Goal: Task Accomplishment & Management: Complete application form

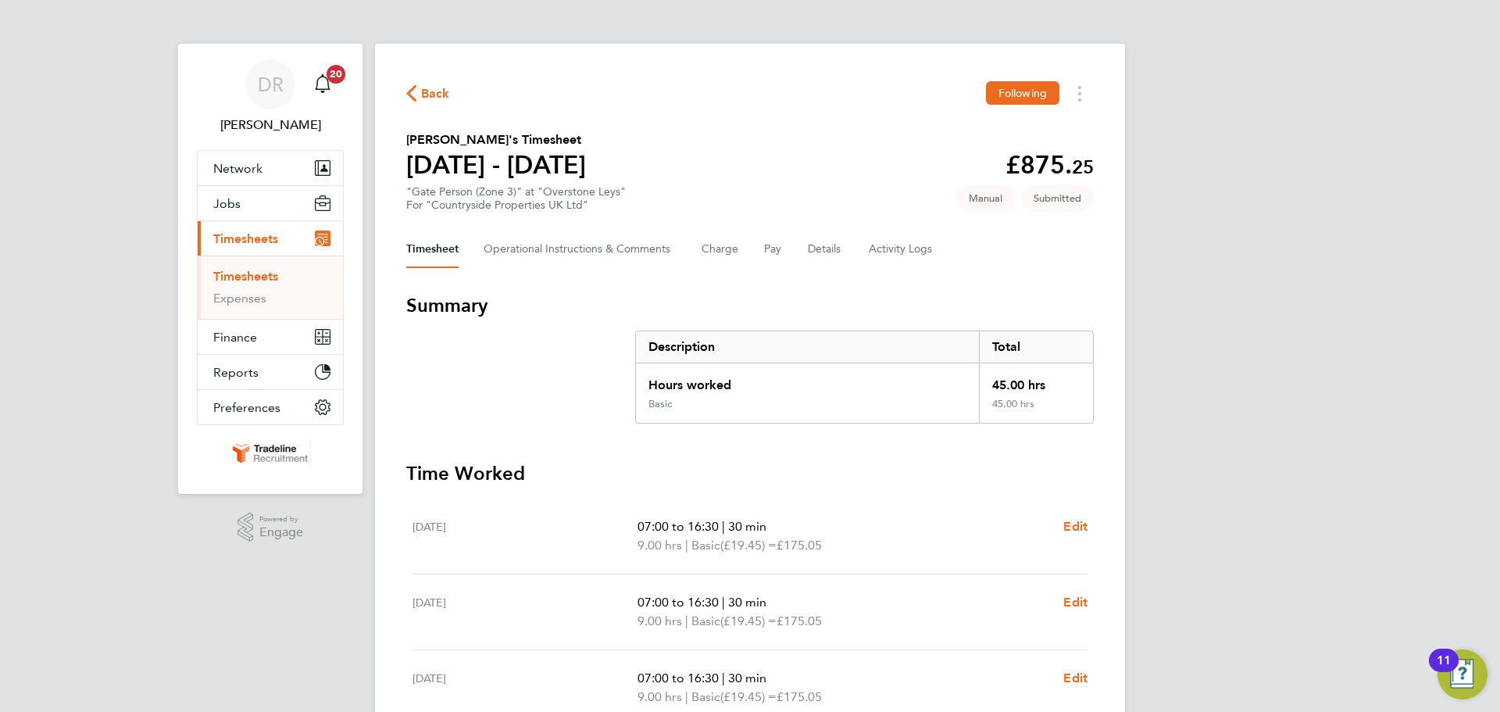
click at [249, 277] on link "Timesheets" at bounding box center [245, 276] width 65 height 15
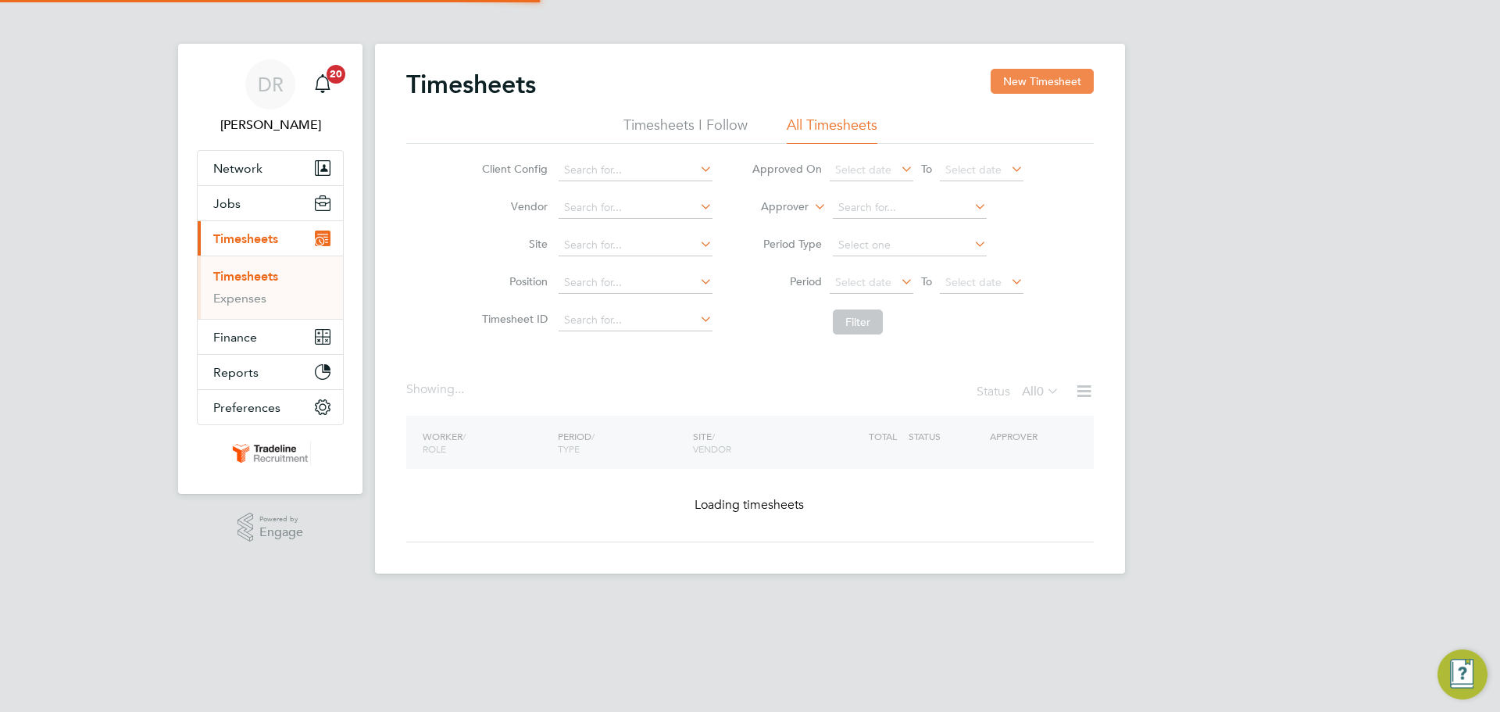
click at [1018, 80] on button "New Timesheet" at bounding box center [1042, 81] width 103 height 25
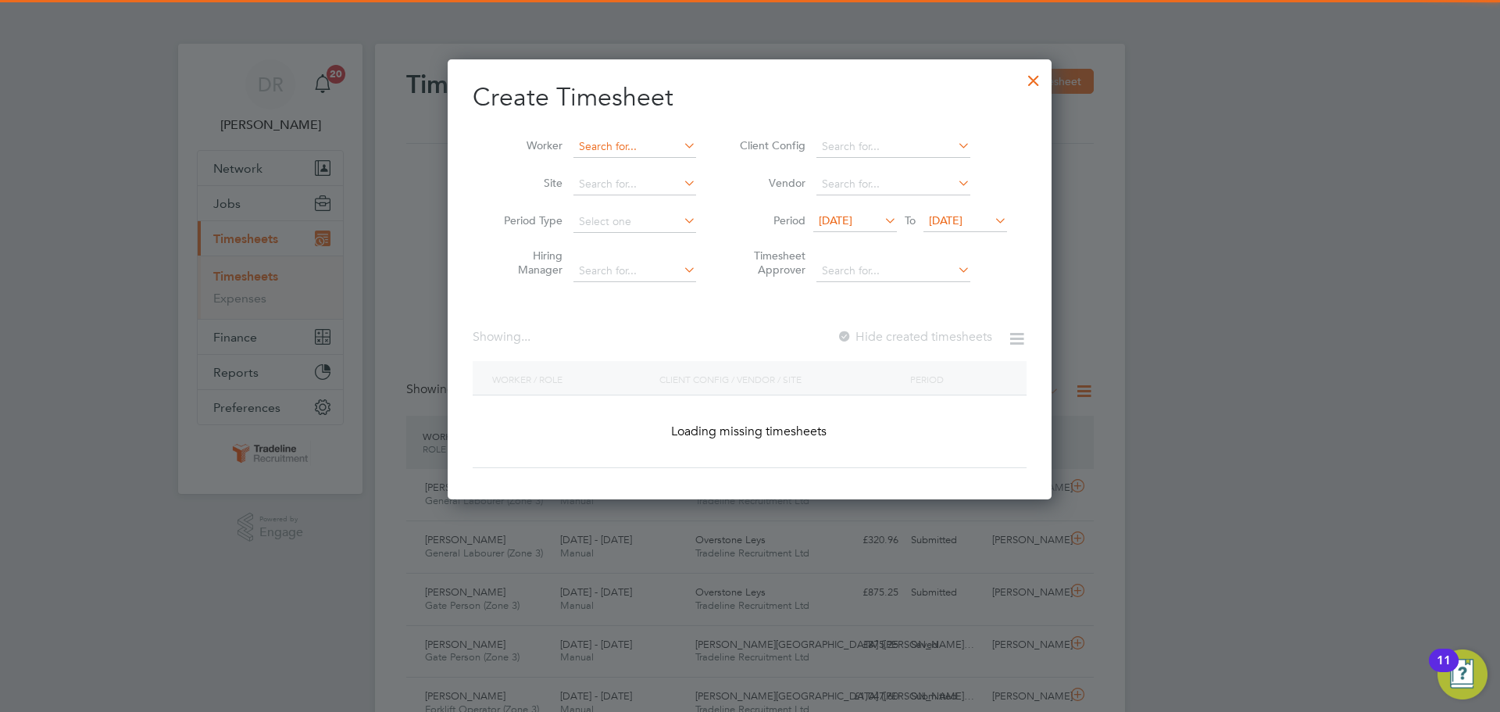
click at [597, 147] on input at bounding box center [635, 147] width 123 height 22
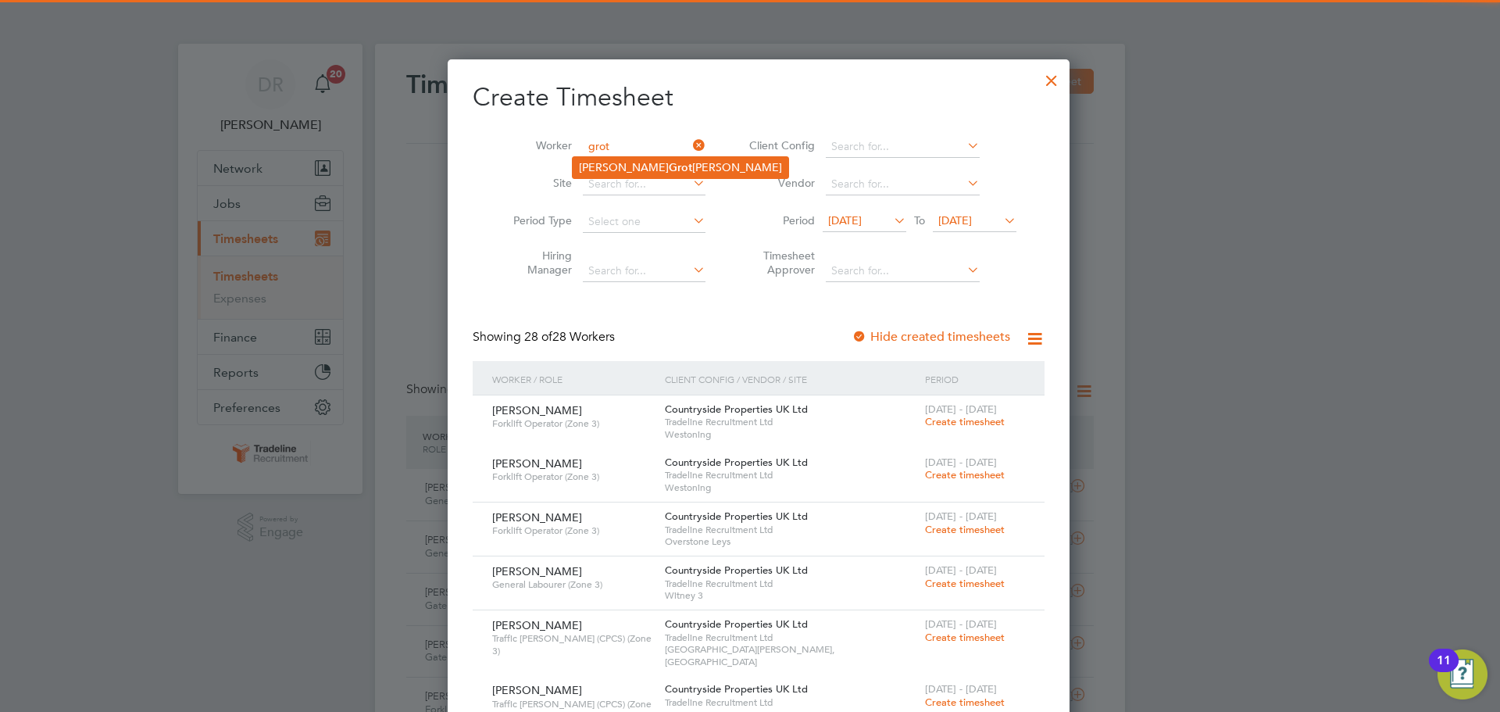
click at [600, 165] on li "[PERSON_NAME] [PERSON_NAME]" at bounding box center [681, 167] width 216 height 21
type input "[PERSON_NAME]"
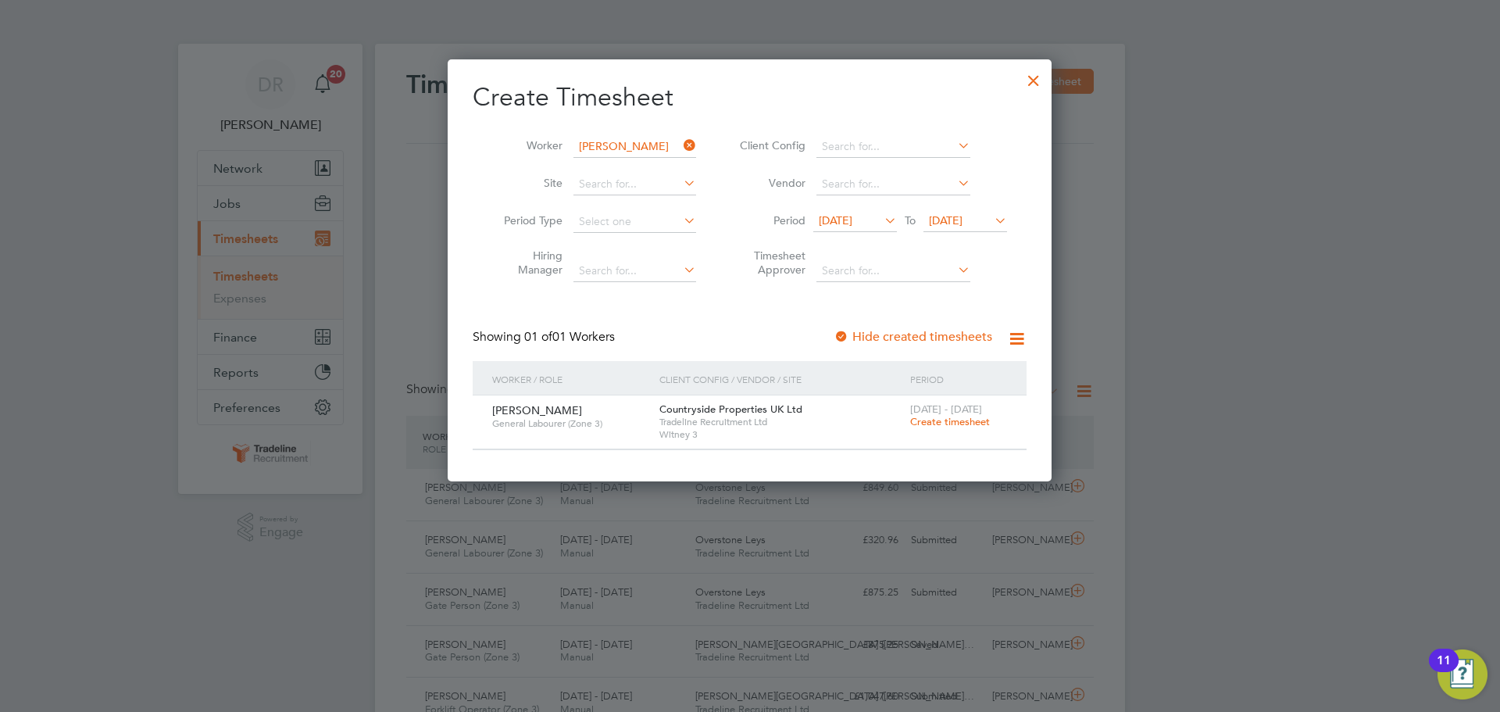
click at [939, 416] on span "Create timesheet" at bounding box center [950, 421] width 80 height 13
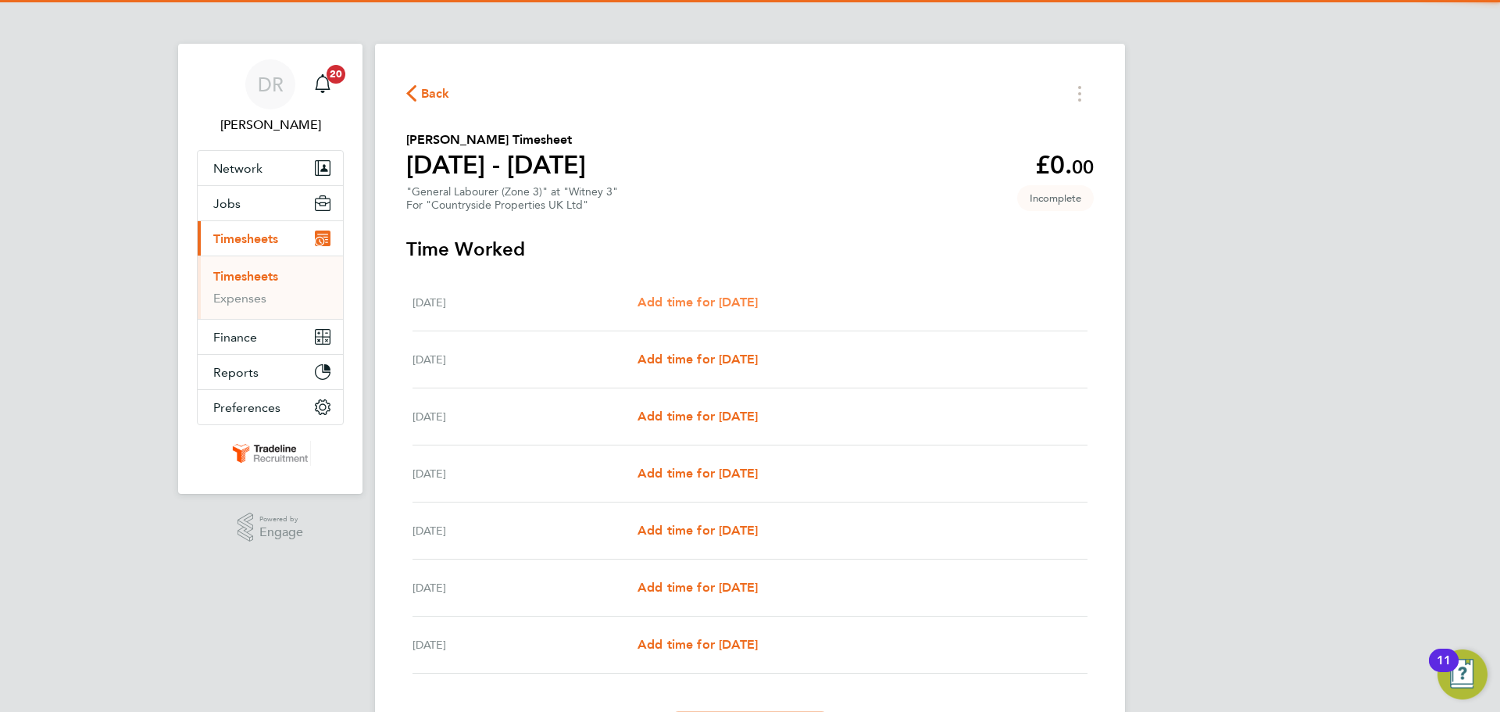
click at [733, 302] on span "Add time for [DATE]" at bounding box center [698, 302] width 120 height 15
select select "30"
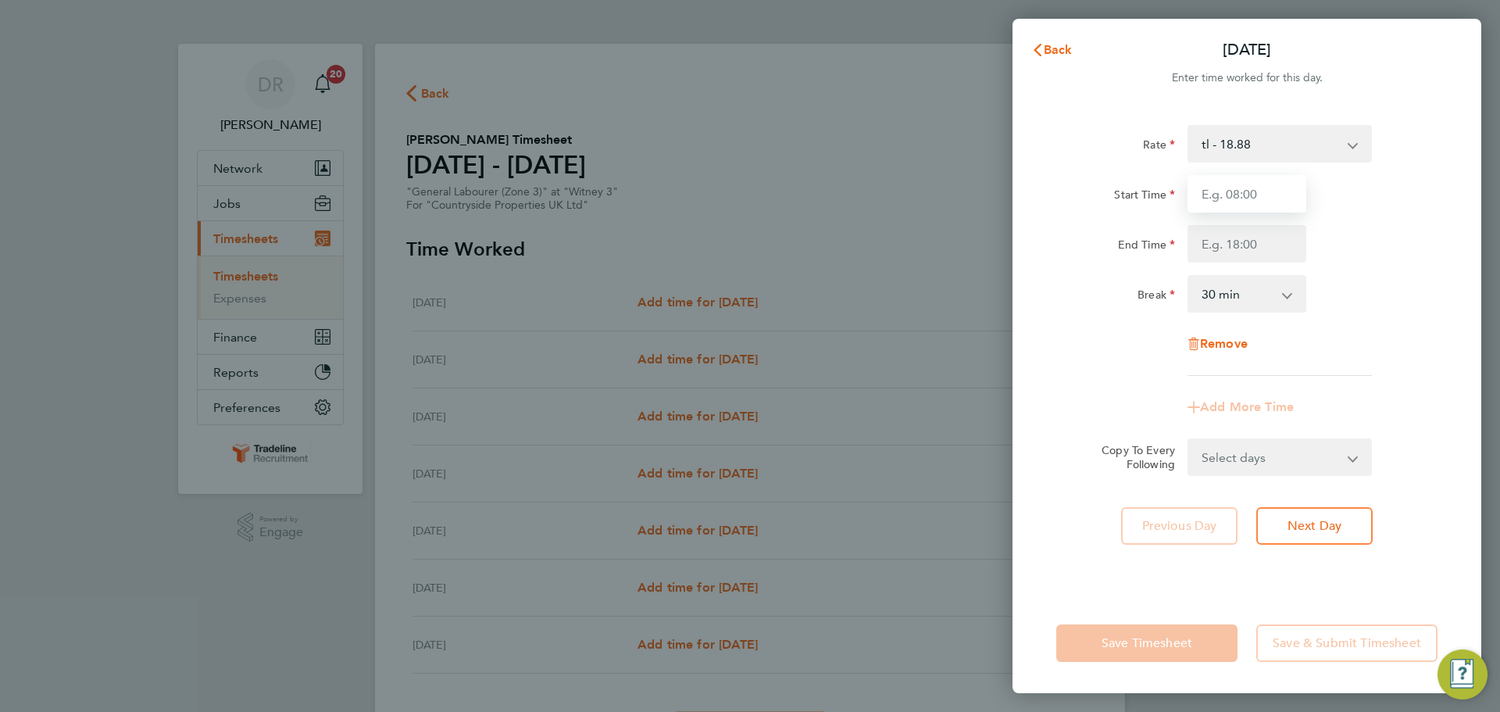
click at [1264, 187] on input "Start Time" at bounding box center [1247, 194] width 119 height 38
type input "07:00"
click at [1259, 247] on input "End Time" at bounding box center [1247, 244] width 119 height 38
type input "17:30"
click at [1429, 331] on div "Rate tl - 18.88 Start Time 07:00 End Time 17:30 Break 0 min 15 min 30 min 45 mi…" at bounding box center [1247, 250] width 381 height 251
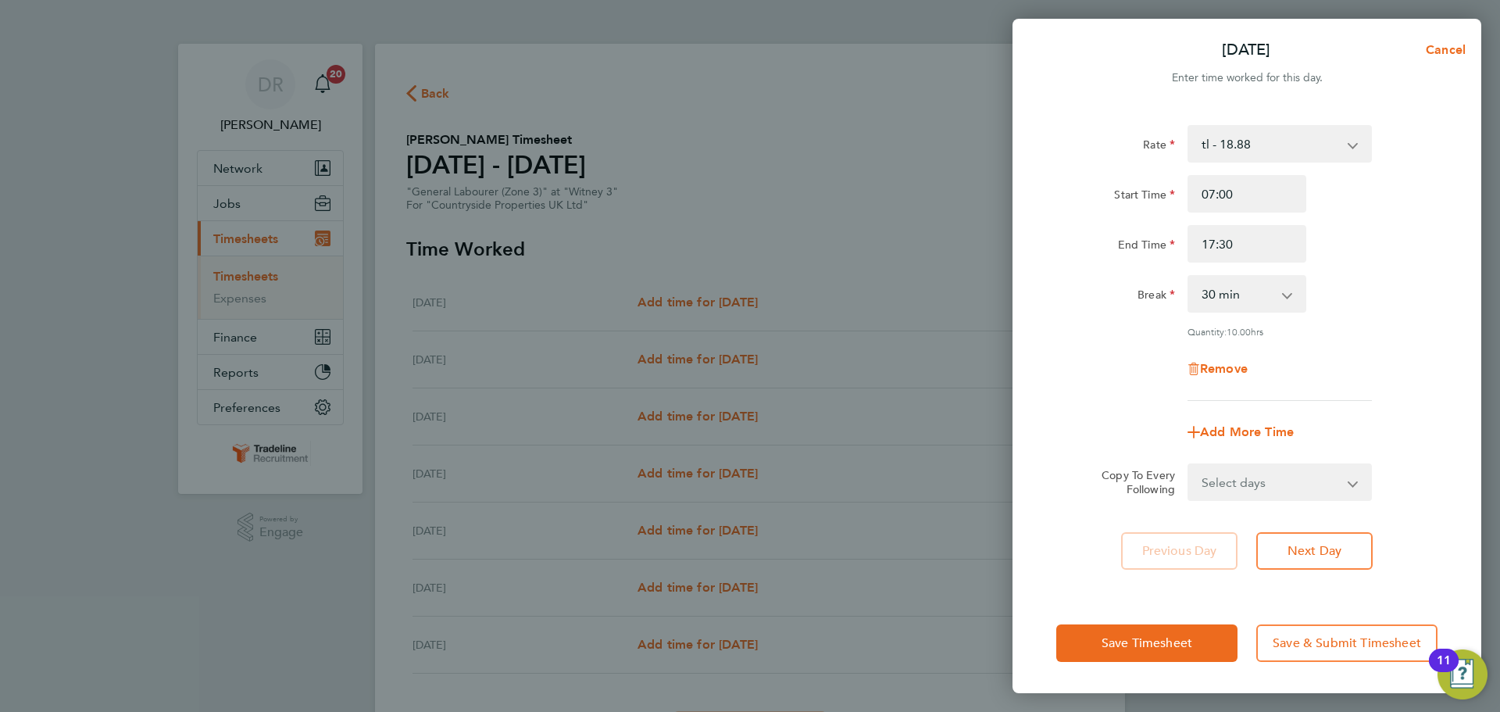
click at [1304, 502] on div "Rate tl - 18.88 Start Time 07:00 End Time 17:30 Break 0 min 15 min 30 min 45 mi…" at bounding box center [1247, 349] width 469 height 487
click at [1306, 490] on select "Select days Day Weekday (Mon-Fri) Weekend (Sat-Sun) [DATE] [DATE] [DATE] [DATE]…" at bounding box center [1271, 482] width 164 height 34
select select "WEEKDAY"
click at [1189, 465] on select "Select days Day Weekday (Mon-Fri) Weekend (Sat-Sun) [DATE] [DATE] [DATE] [DATE]…" at bounding box center [1271, 482] width 164 height 34
select select "[DATE]"
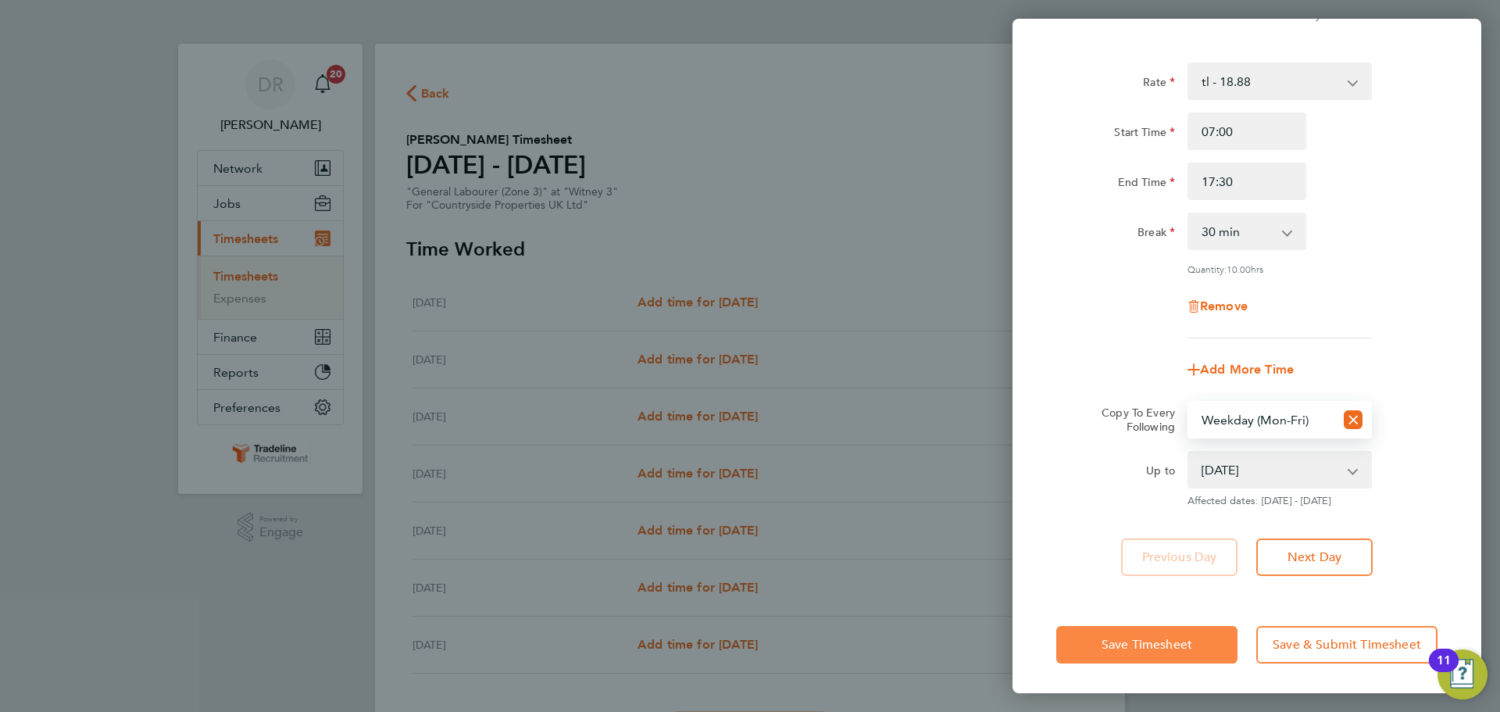
click at [1212, 650] on button "Save Timesheet" at bounding box center [1147, 645] width 181 height 38
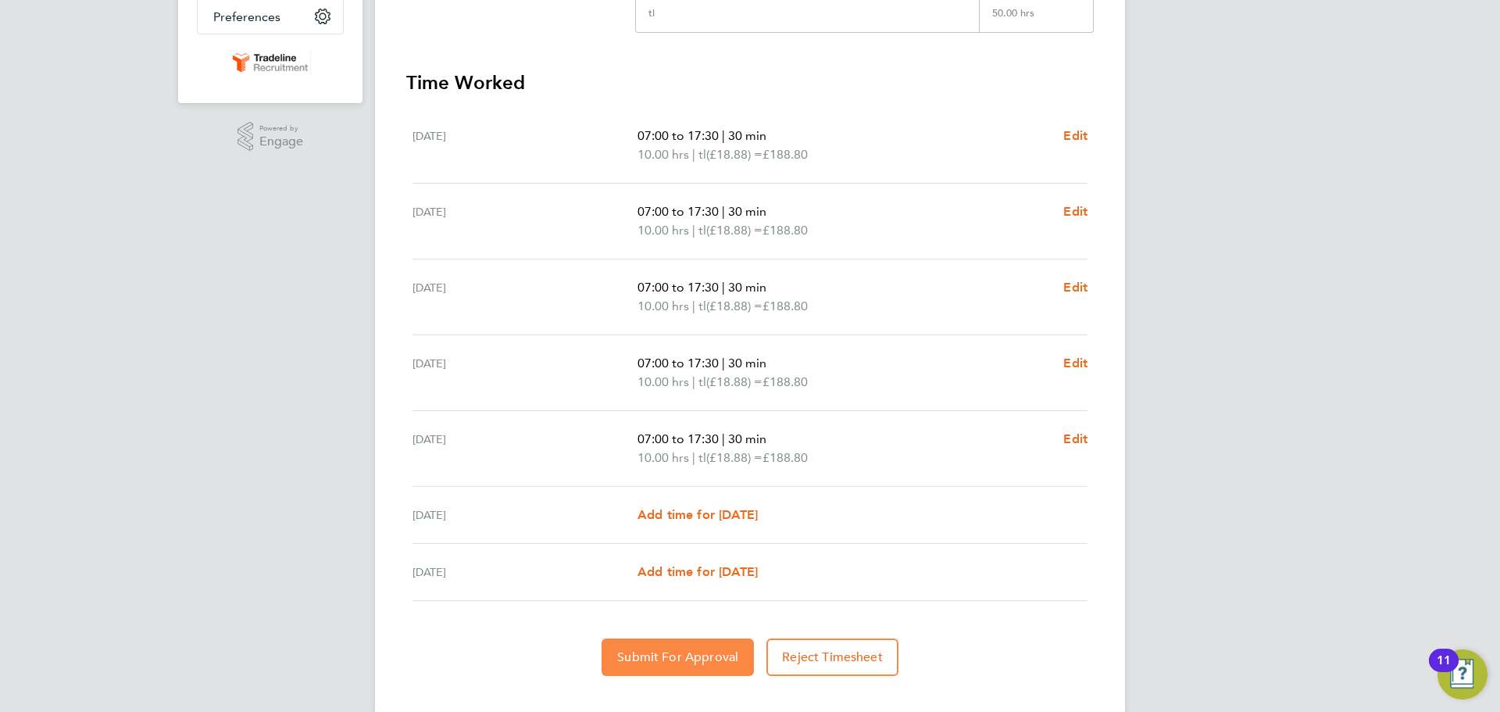
click at [665, 648] on button "Submit For Approval" at bounding box center [678, 657] width 152 height 38
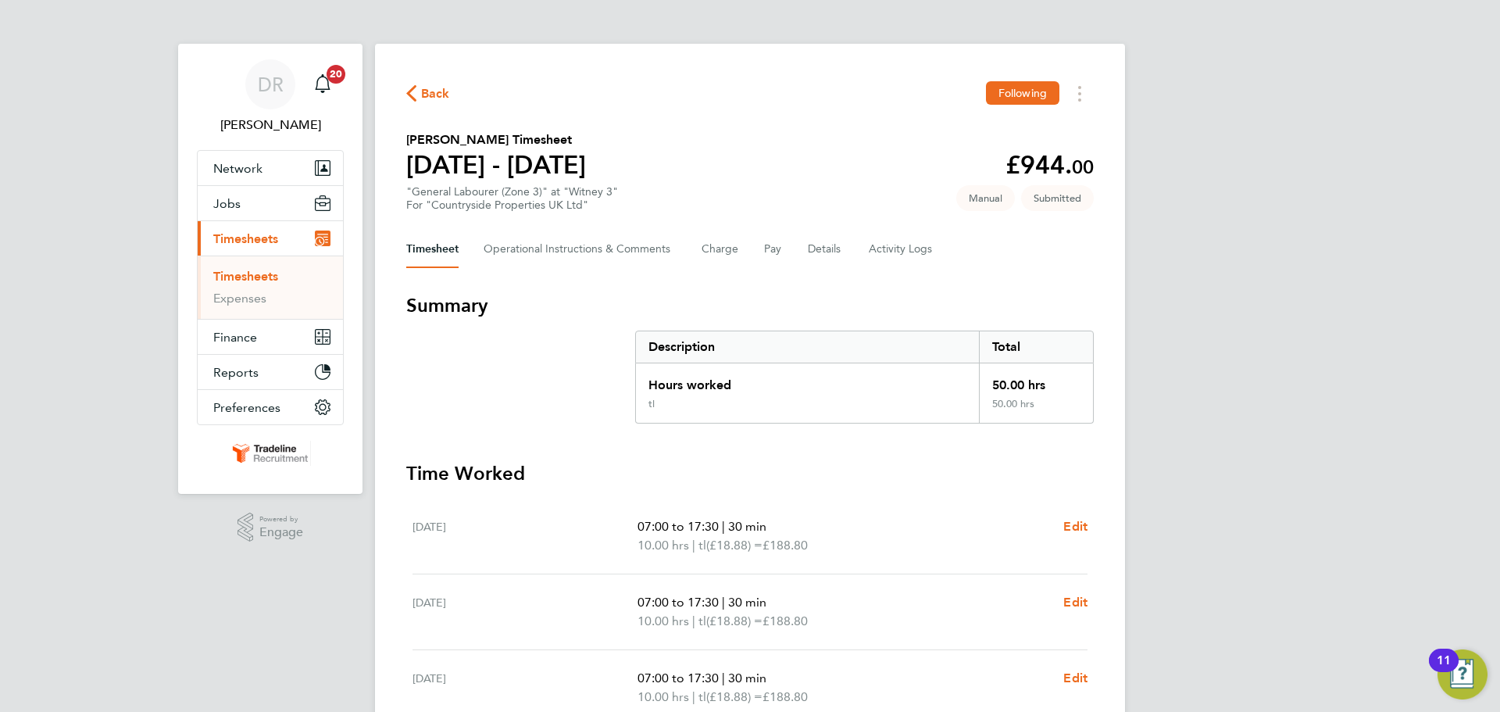
click at [266, 275] on link "Timesheets" at bounding box center [245, 276] width 65 height 15
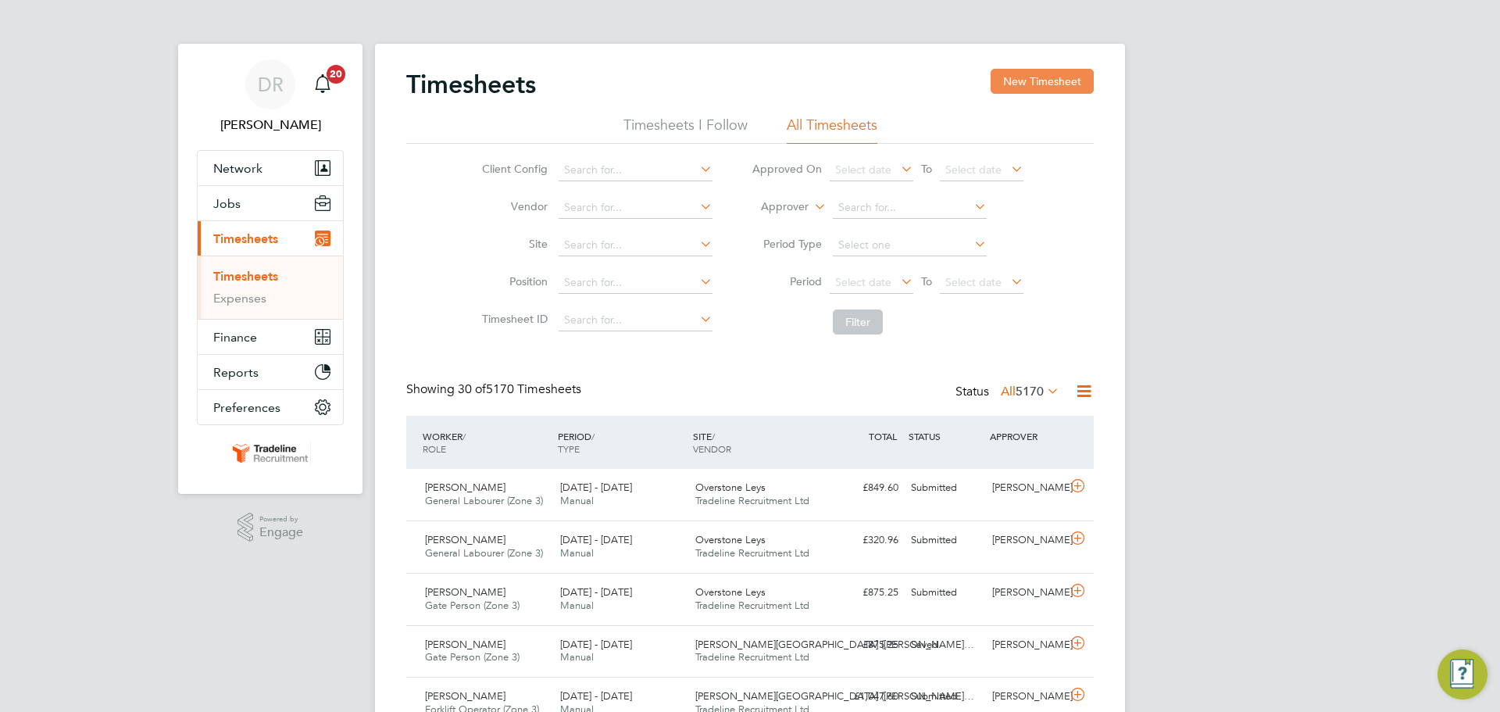
click at [1017, 84] on button "New Timesheet" at bounding box center [1042, 81] width 103 height 25
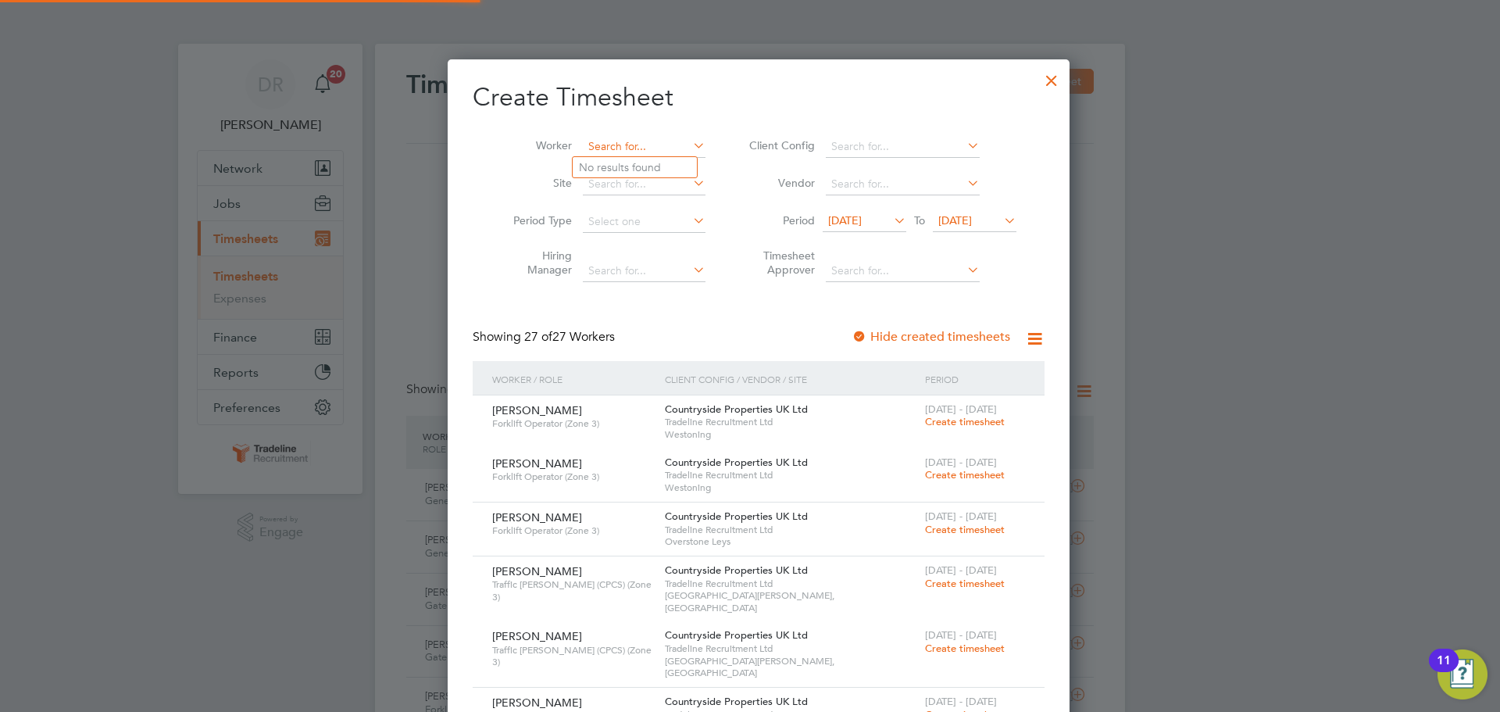
click at [604, 145] on input at bounding box center [644, 147] width 123 height 22
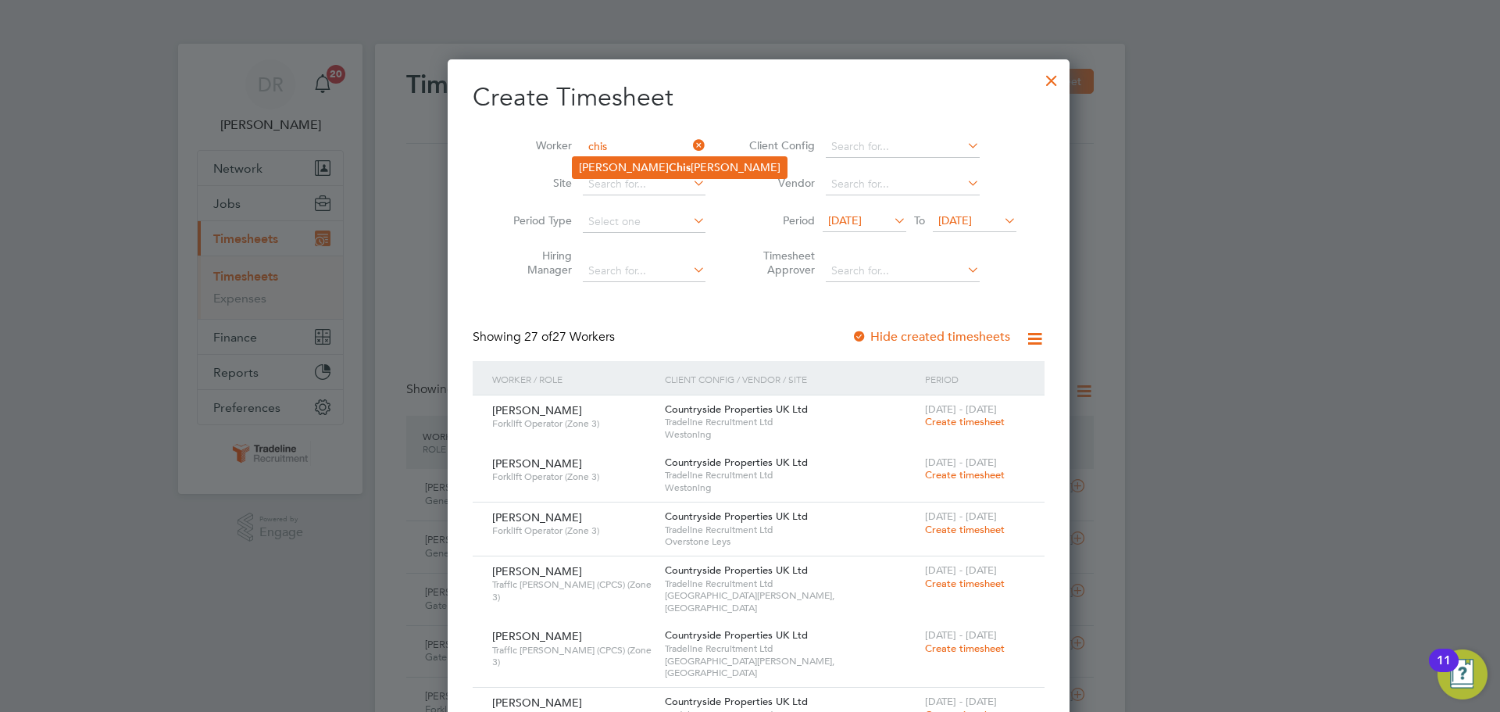
click at [669, 170] on b "Chis" at bounding box center [680, 167] width 22 height 13
type input "[PERSON_NAME]"
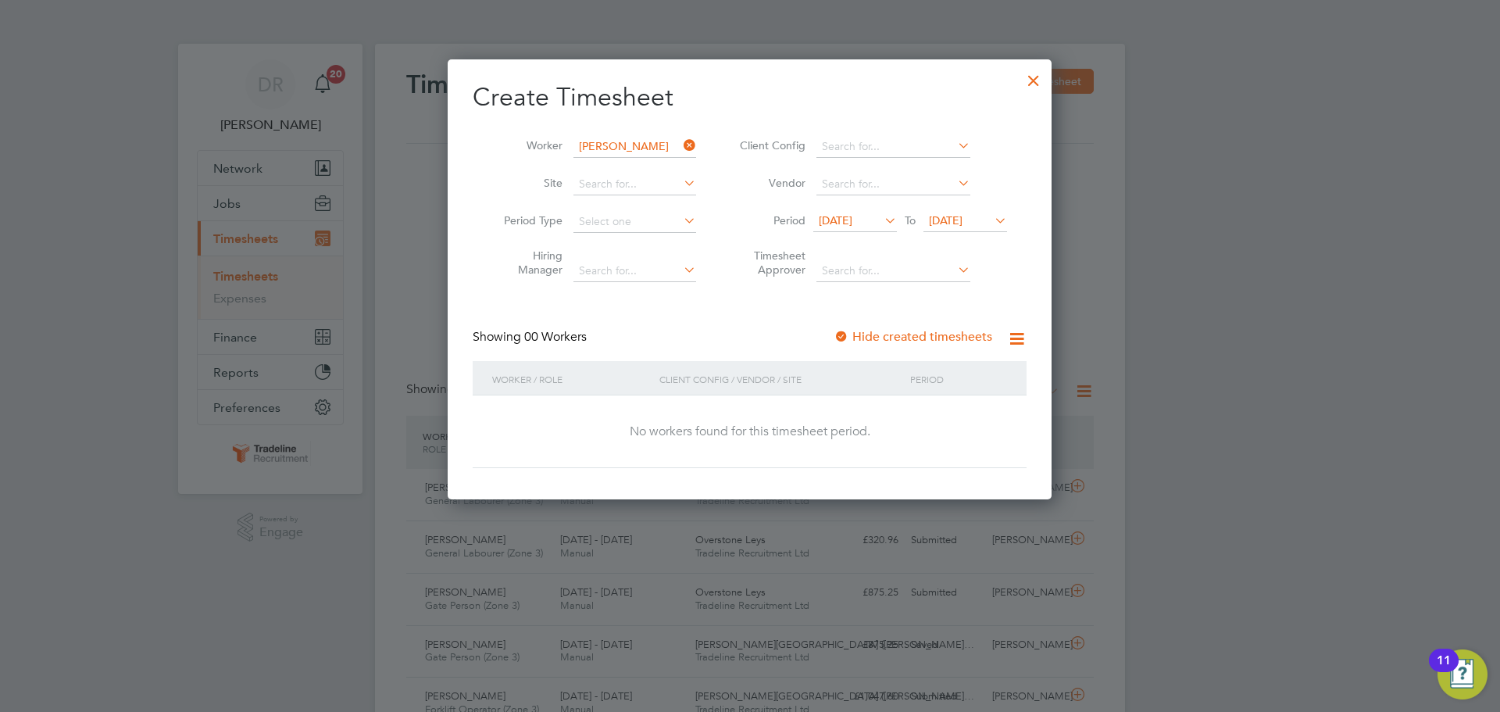
click at [979, 211] on span "[DATE]" at bounding box center [966, 221] width 84 height 21
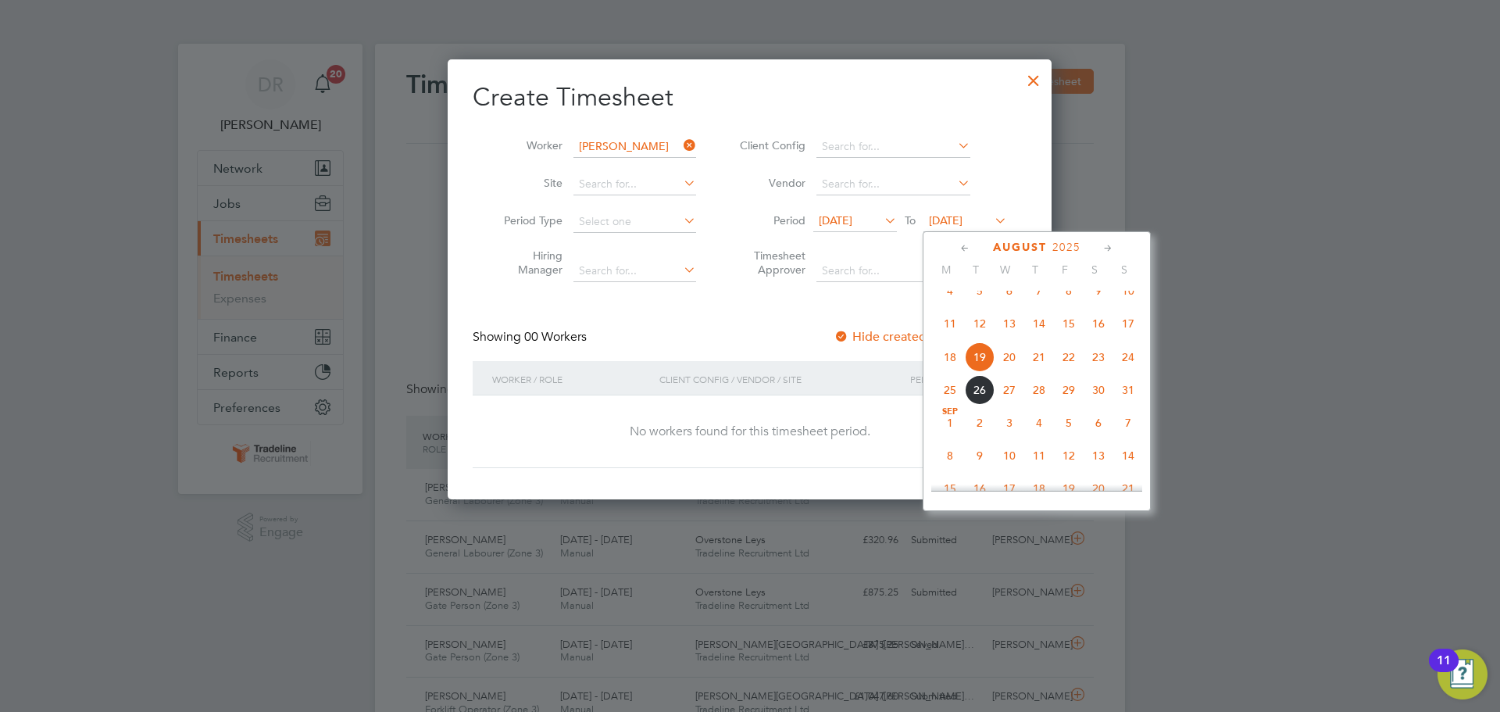
click at [1129, 402] on span "31" at bounding box center [1129, 390] width 30 height 30
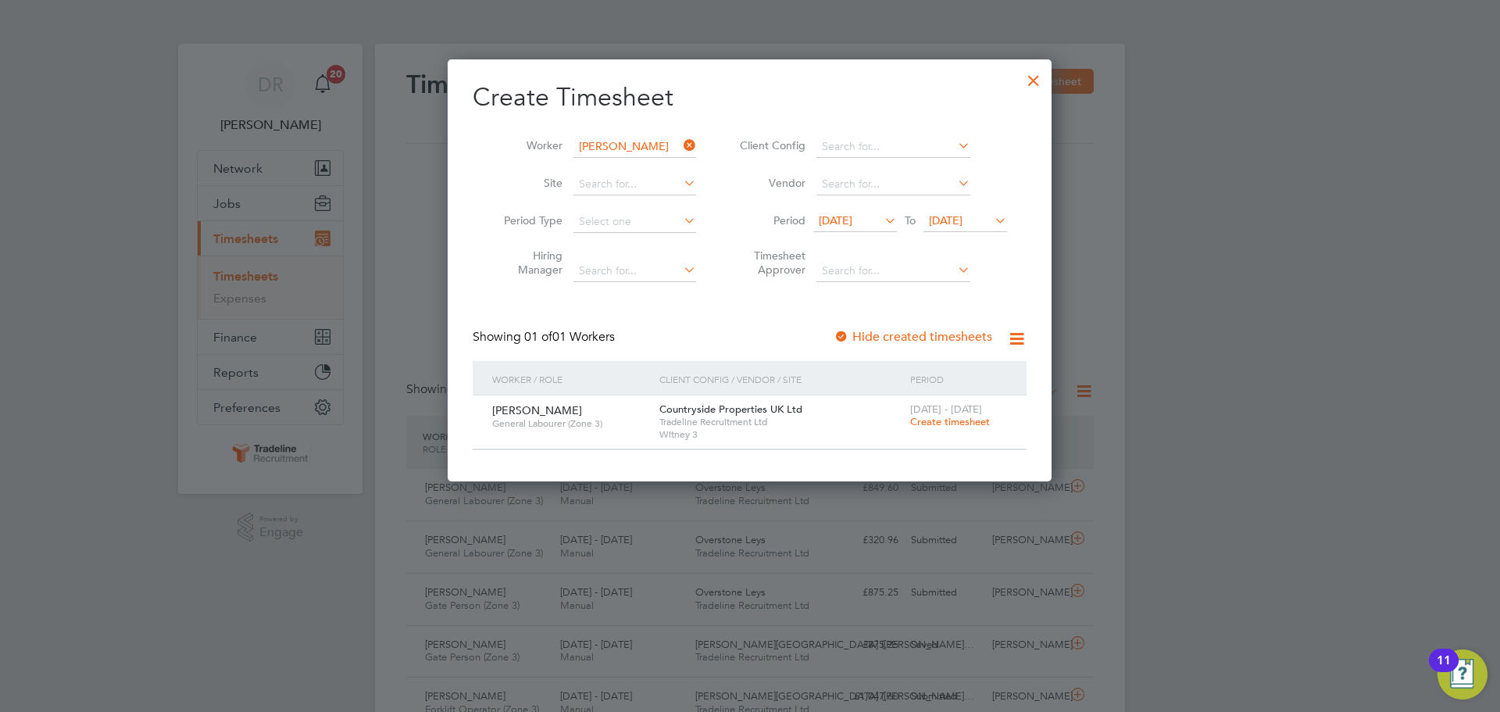
click at [1028, 83] on div at bounding box center [1034, 77] width 28 height 28
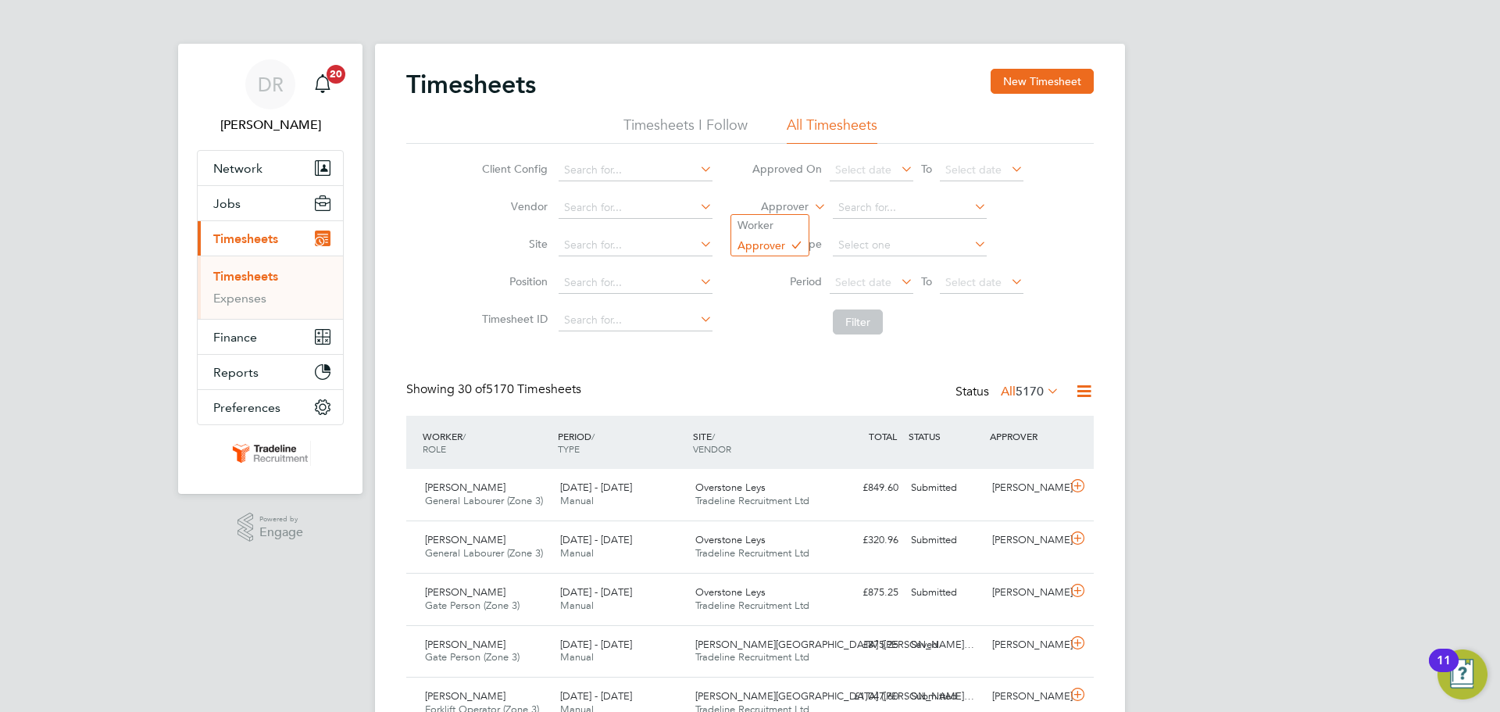
click at [797, 203] on label "Approver" at bounding box center [773, 207] width 70 height 16
click at [785, 214] on ul "Worker Approver" at bounding box center [770, 235] width 79 height 42
click at [789, 206] on label "Approver" at bounding box center [773, 207] width 70 height 16
click at [781, 227] on li "Worker" at bounding box center [769, 225] width 77 height 20
click at [873, 215] on input at bounding box center [910, 208] width 154 height 22
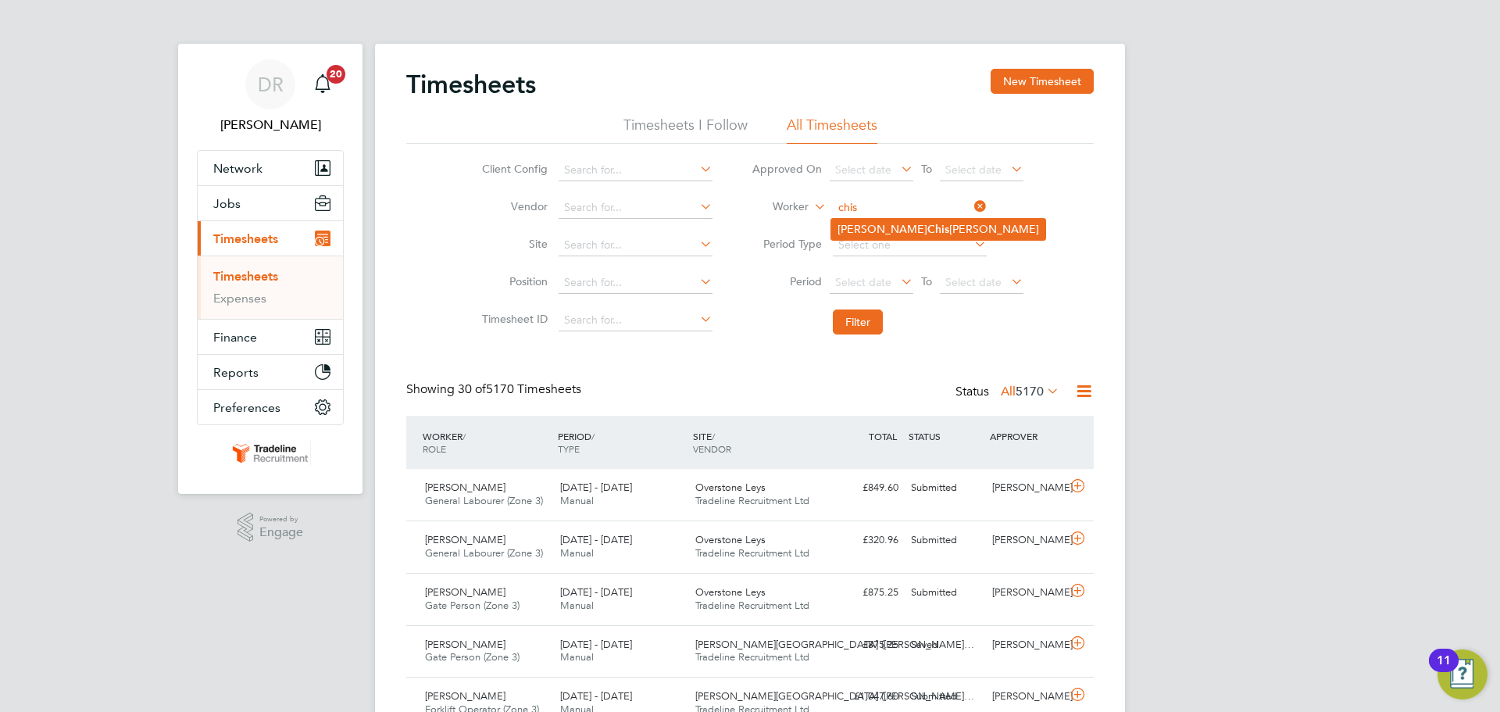
click at [928, 231] on b "Chis" at bounding box center [939, 229] width 22 height 13
type input "[PERSON_NAME]"
click at [849, 334] on button "Filter" at bounding box center [858, 321] width 50 height 25
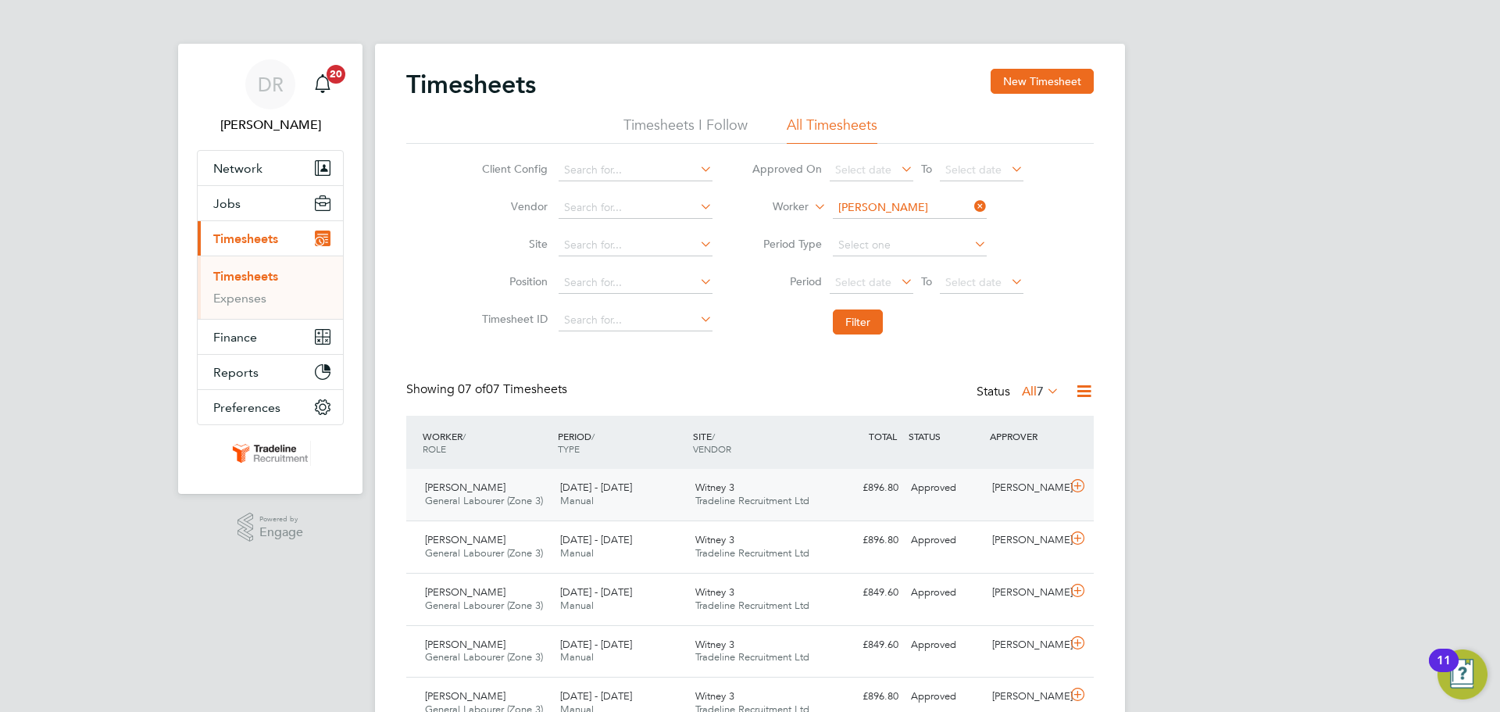
click at [1075, 488] on icon at bounding box center [1078, 486] width 20 height 13
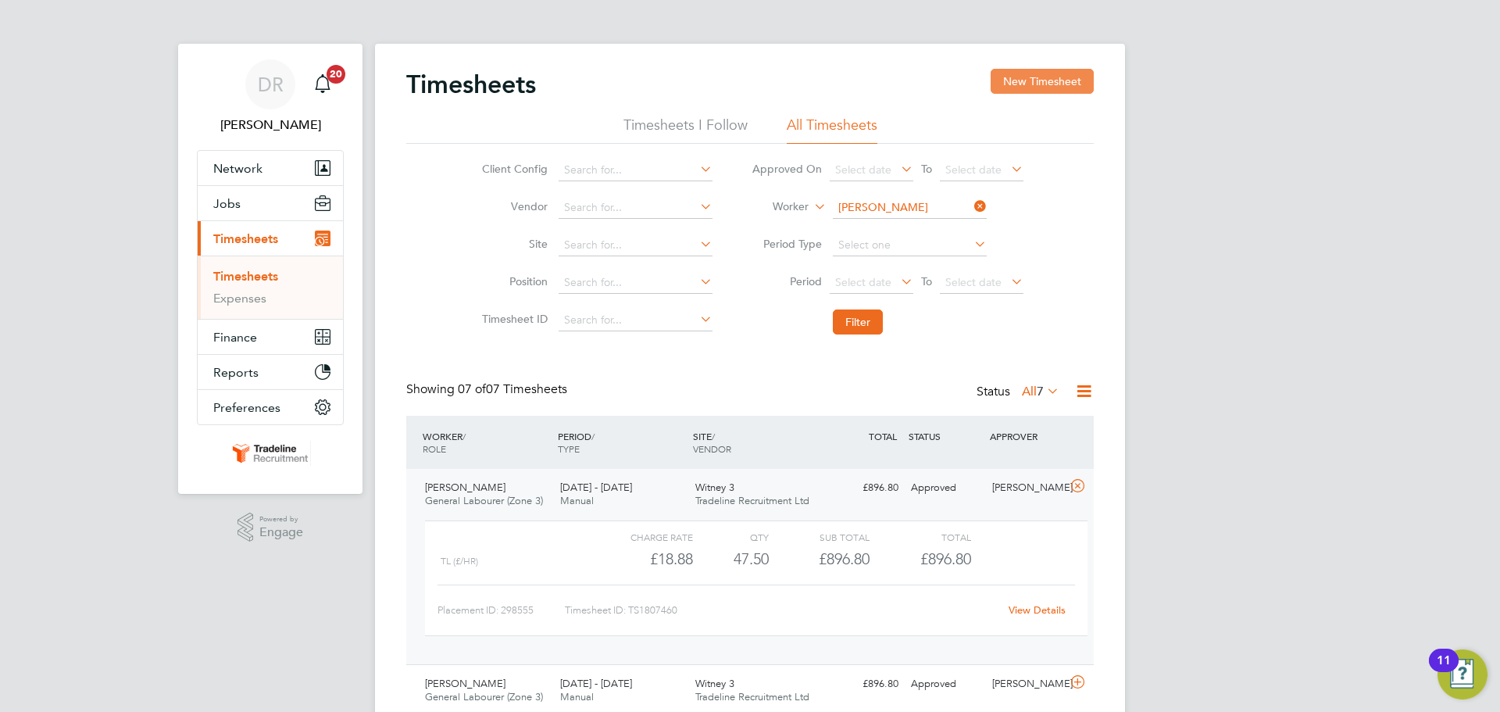
click at [1047, 78] on button "New Timesheet" at bounding box center [1042, 81] width 103 height 25
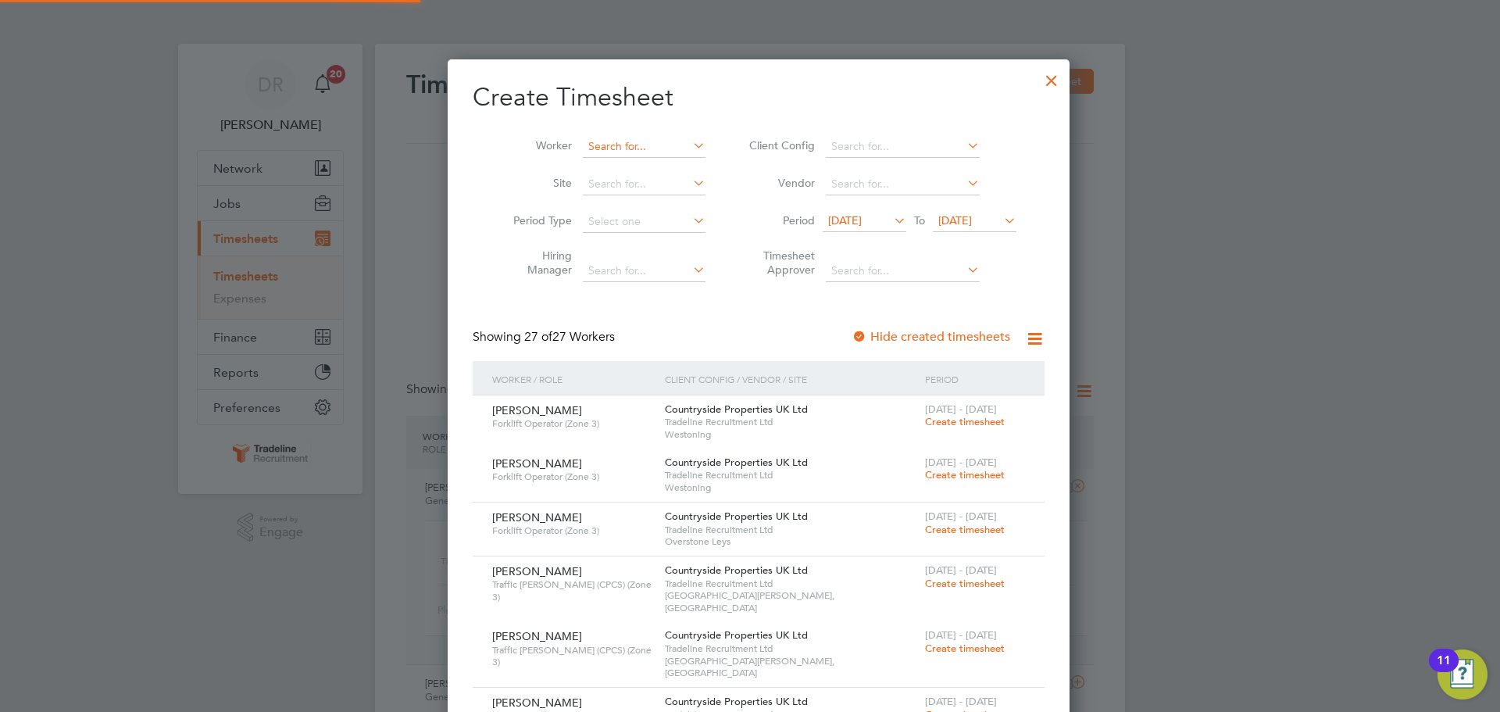
click at [631, 143] on input at bounding box center [644, 147] width 123 height 22
click at [631, 167] on li "[PERSON_NAME] on" at bounding box center [639, 167] width 132 height 21
type input "[PERSON_NAME]"
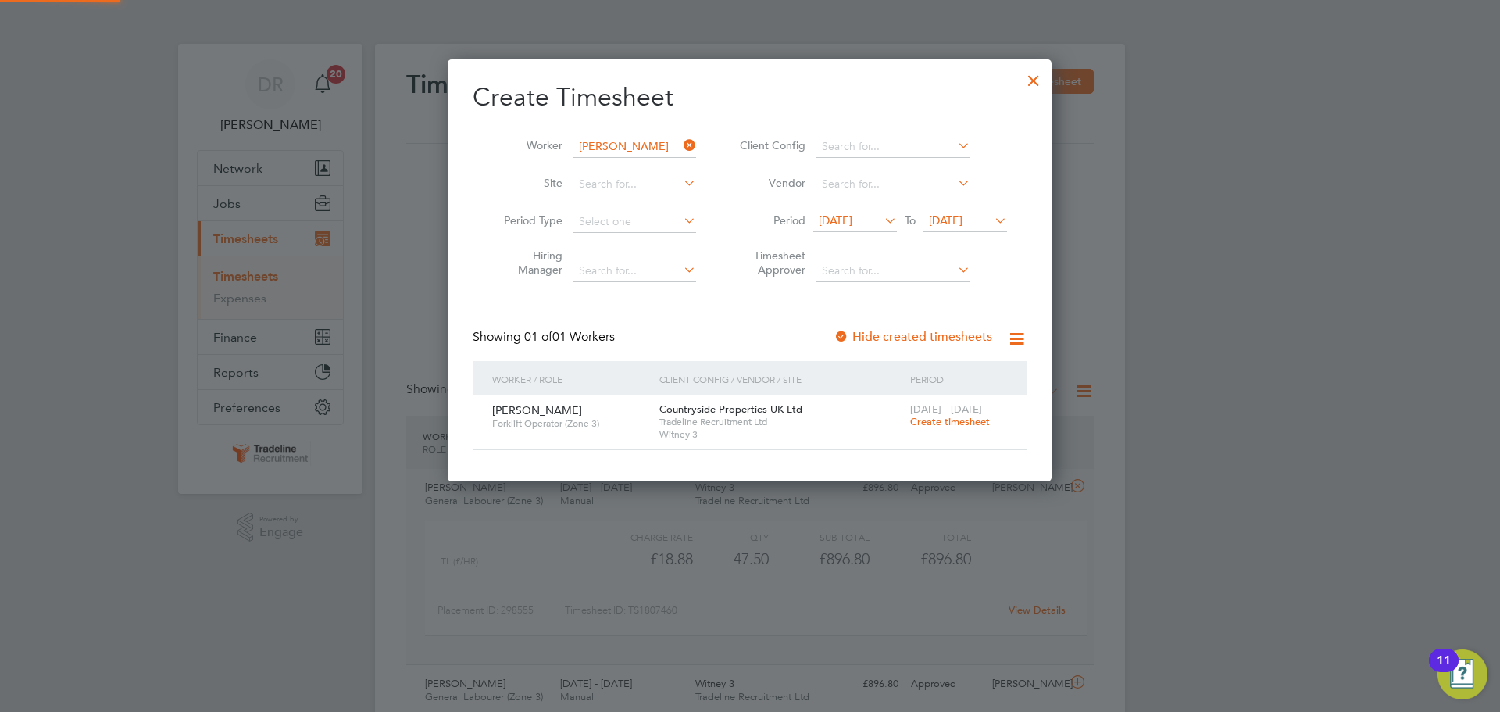
click at [964, 418] on span "Create timesheet" at bounding box center [950, 421] width 80 height 13
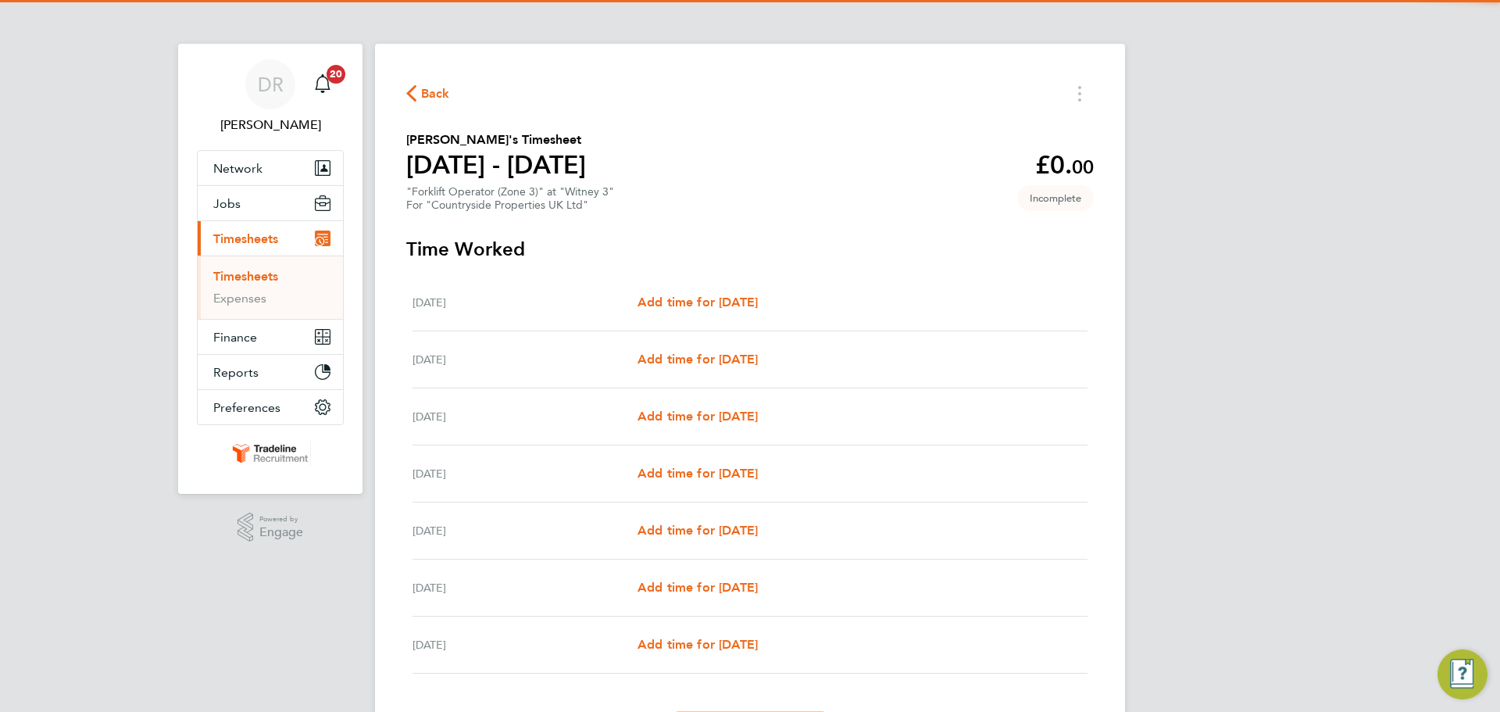
click at [756, 287] on div "[DATE] Add time for [DATE] Add time for [DATE]" at bounding box center [750, 302] width 675 height 57
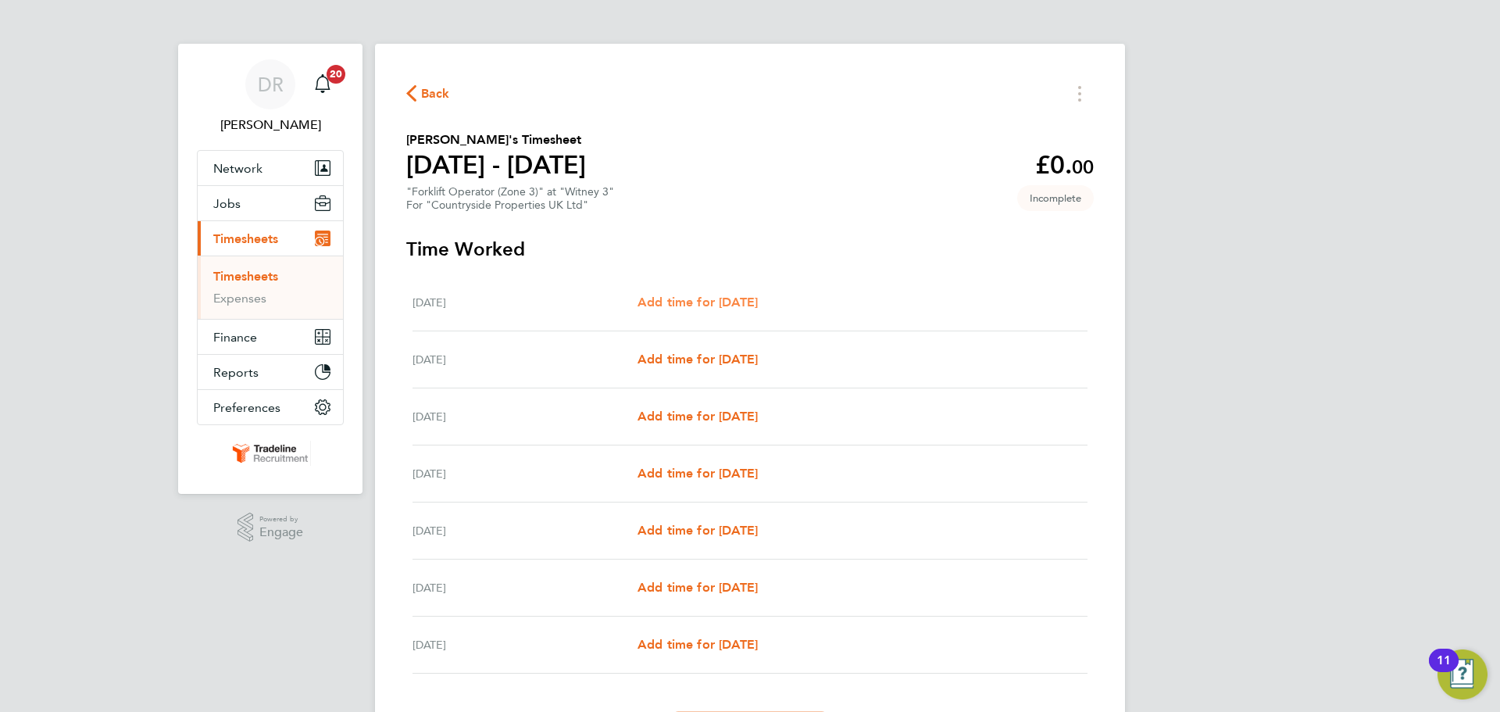
click at [733, 309] on span "Add time for [DATE]" at bounding box center [698, 302] width 120 height 15
select select "30"
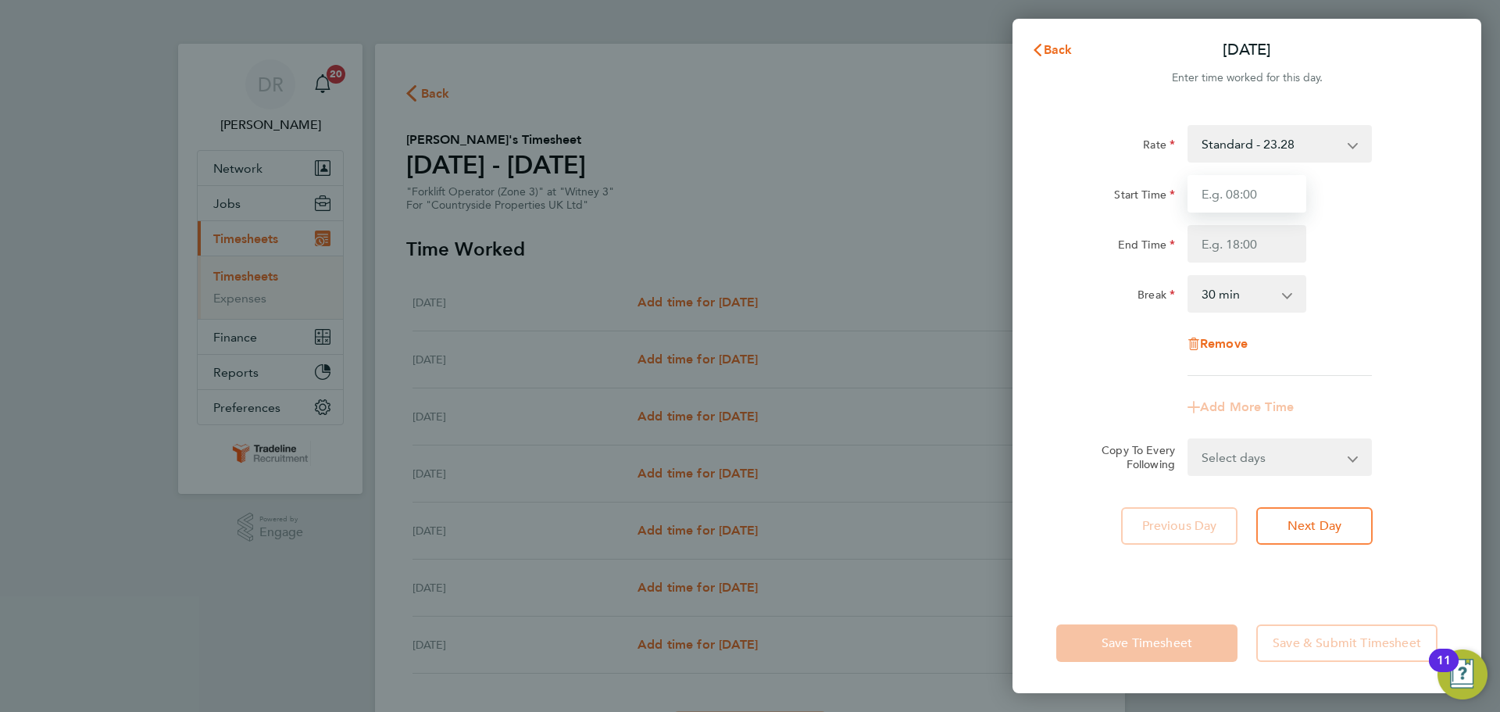
click at [1235, 200] on input "Start Time" at bounding box center [1247, 194] width 119 height 38
type input "07:00"
click at [1218, 252] on input "End Time" at bounding box center [1247, 244] width 119 height 38
type input "16:30"
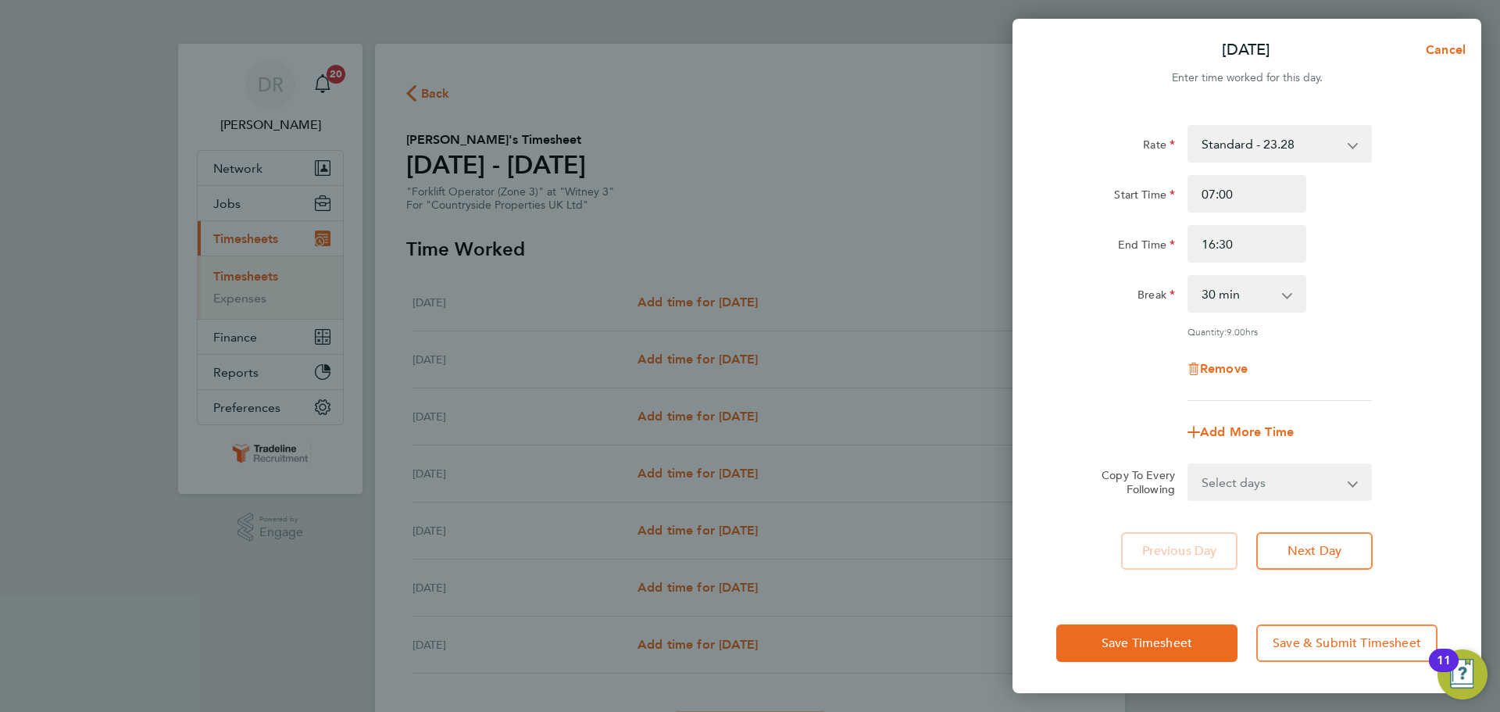
click at [1388, 285] on div "Break 0 min 15 min 30 min 45 min 60 min 75 min 90 min" at bounding box center [1247, 294] width 394 height 38
click at [1283, 466] on select "Select days Day Weekday (Mon-Fri) Weekend (Sat-Sun) [DATE] [DATE] [DATE] [DATE]…" at bounding box center [1271, 482] width 164 height 34
select select "WEEKDAY"
click at [1189, 465] on select "Select days Day Weekday (Mon-Fri) Weekend (Sat-Sun) [DATE] [DATE] [DATE] [DATE]…" at bounding box center [1271, 482] width 164 height 34
select select "[DATE]"
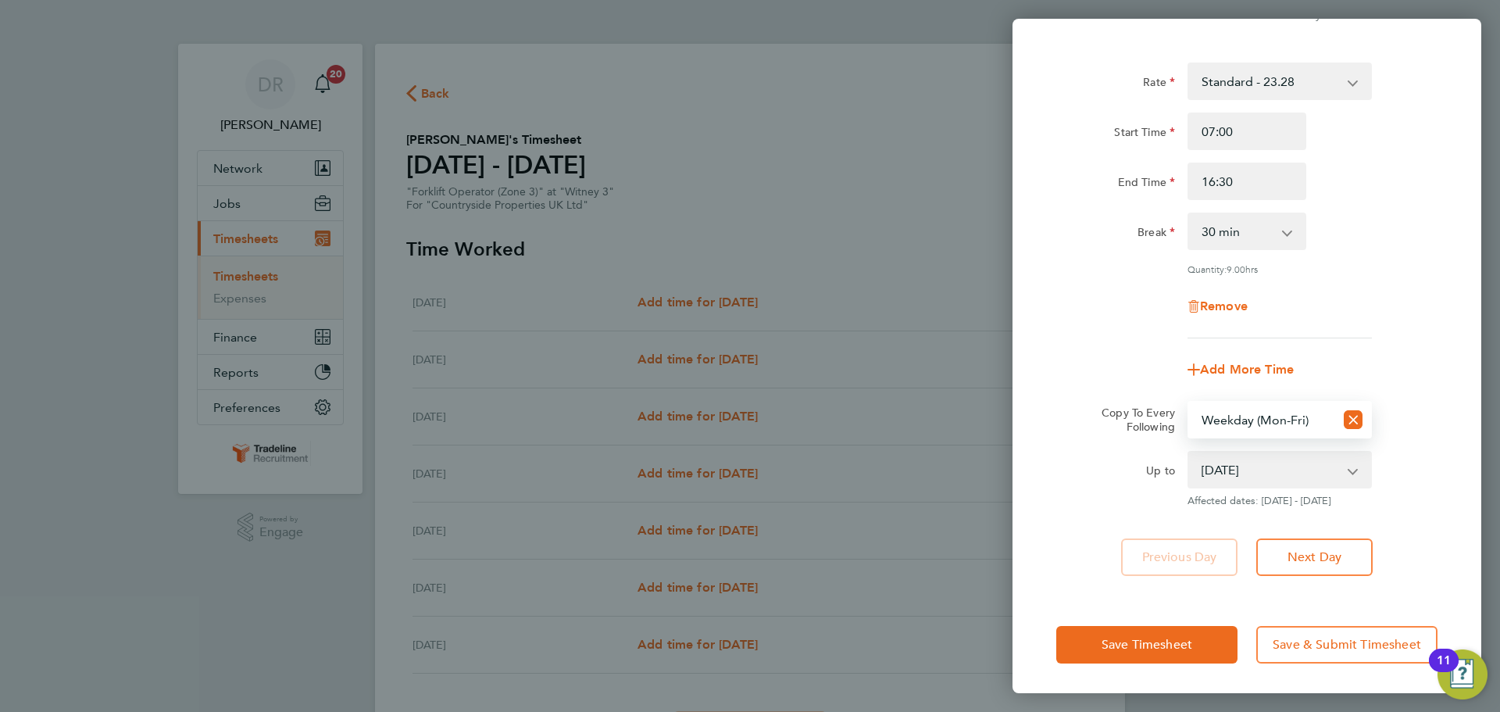
drag, startPoint x: 1100, startPoint y: 603, endPoint x: 1100, endPoint y: 612, distance: 8.6
click at [1100, 612] on div "Save Timesheet Save & Submit Timesheet" at bounding box center [1247, 645] width 469 height 100
click at [1096, 645] on button "Save Timesheet" at bounding box center [1147, 645] width 181 height 38
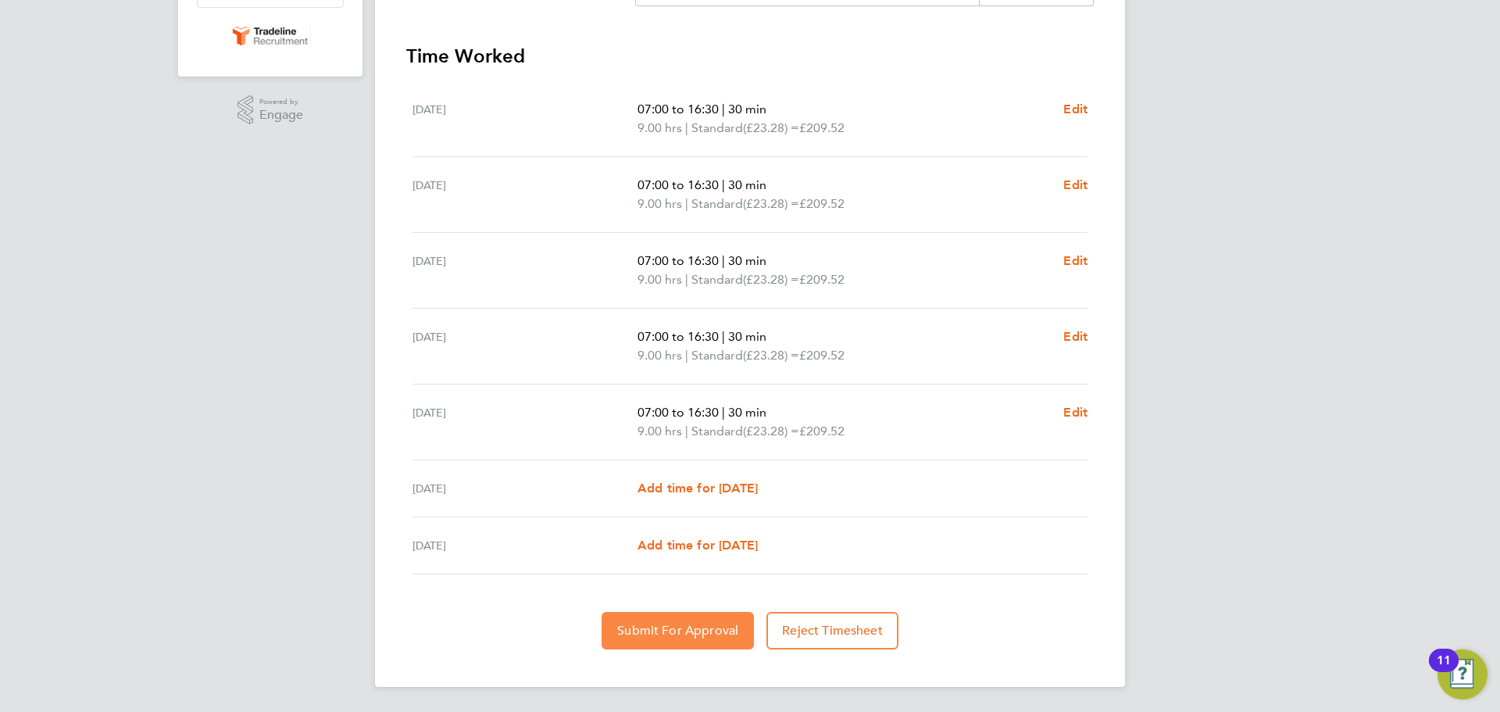
drag, startPoint x: 678, startPoint y: 632, endPoint x: 736, endPoint y: 620, distance: 59.0
click at [678, 631] on span "Submit For Approval" at bounding box center [677, 631] width 121 height 16
